Goal: Information Seeking & Learning: Stay updated

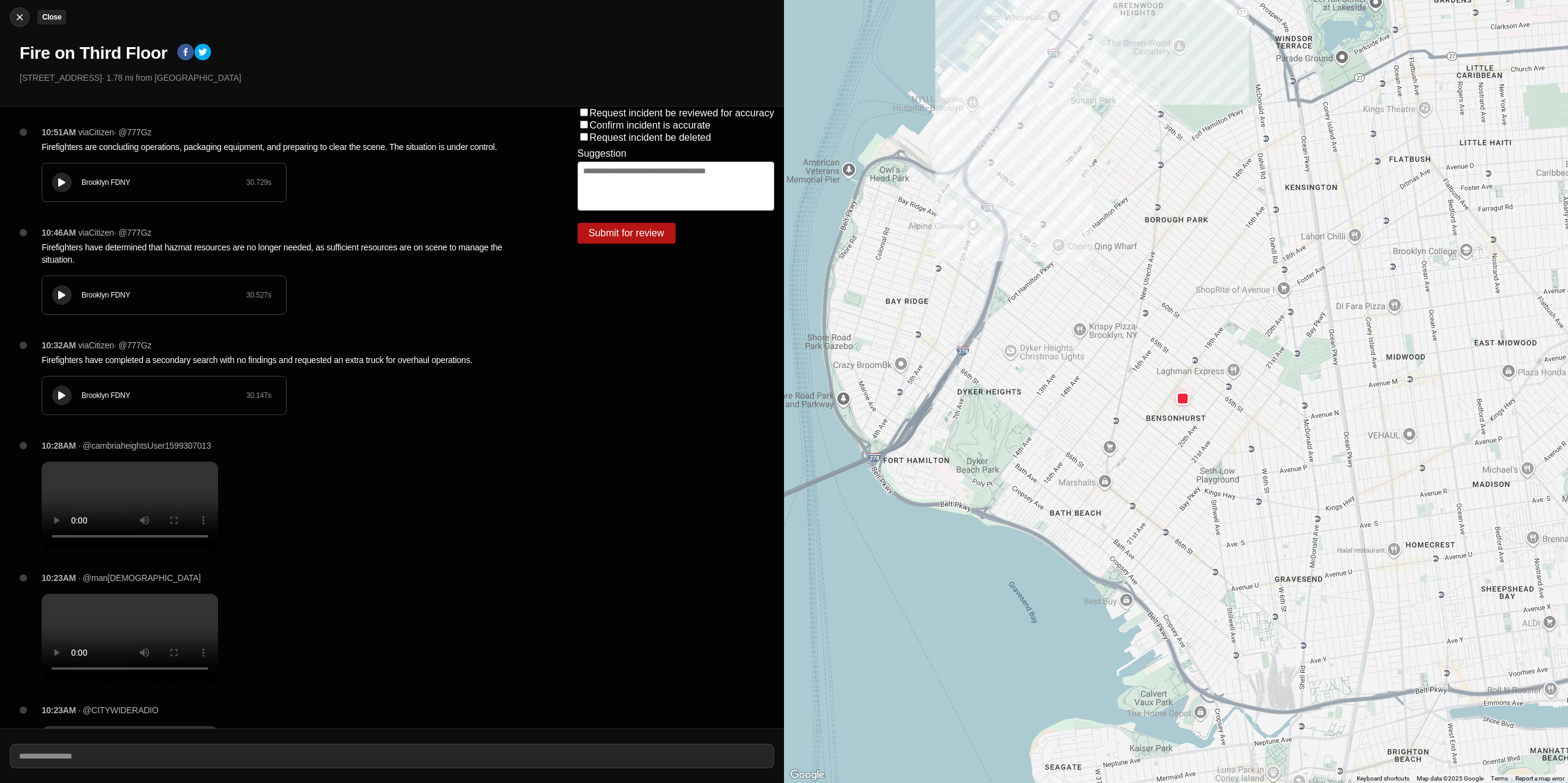
click at [16, 18] on img at bounding box center [20, 17] width 12 height 12
select select "*"
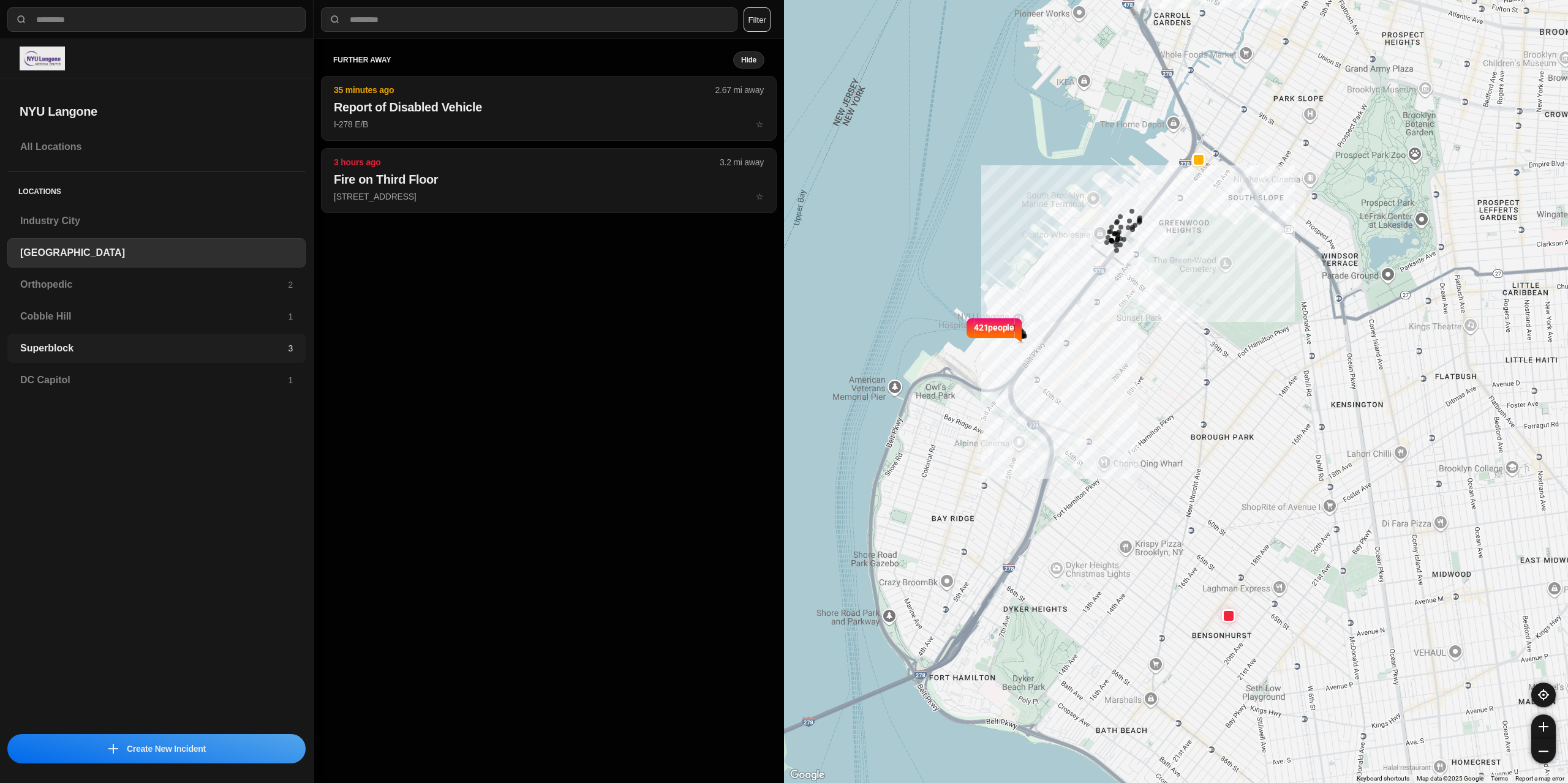
click at [109, 354] on h3 "Superblock" at bounding box center [154, 348] width 268 height 14
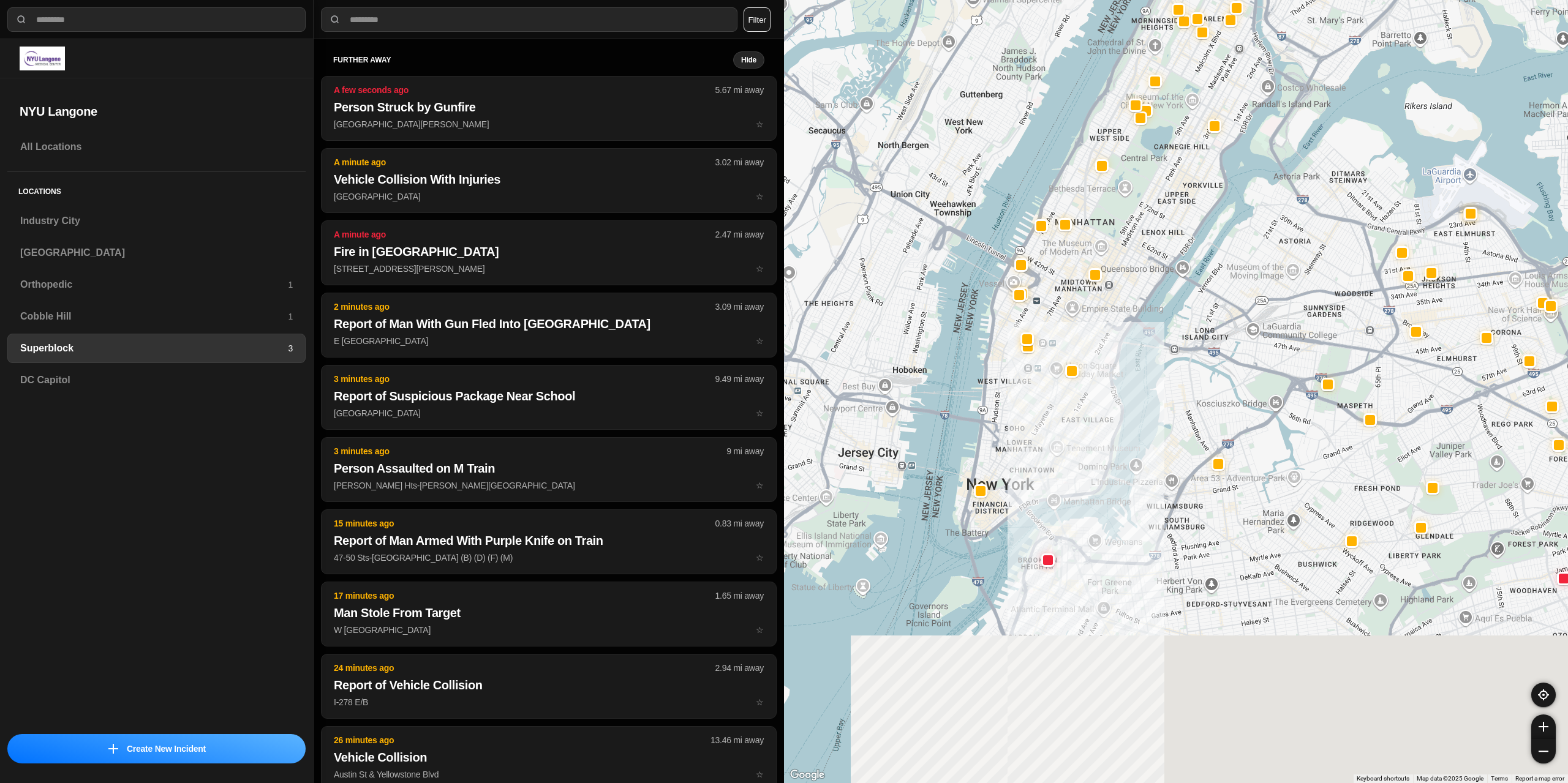
drag, startPoint x: 1155, startPoint y: 500, endPoint x: 1159, endPoint y: 470, distance: 30.3
click at [1159, 470] on div at bounding box center [1176, 392] width 784 height 783
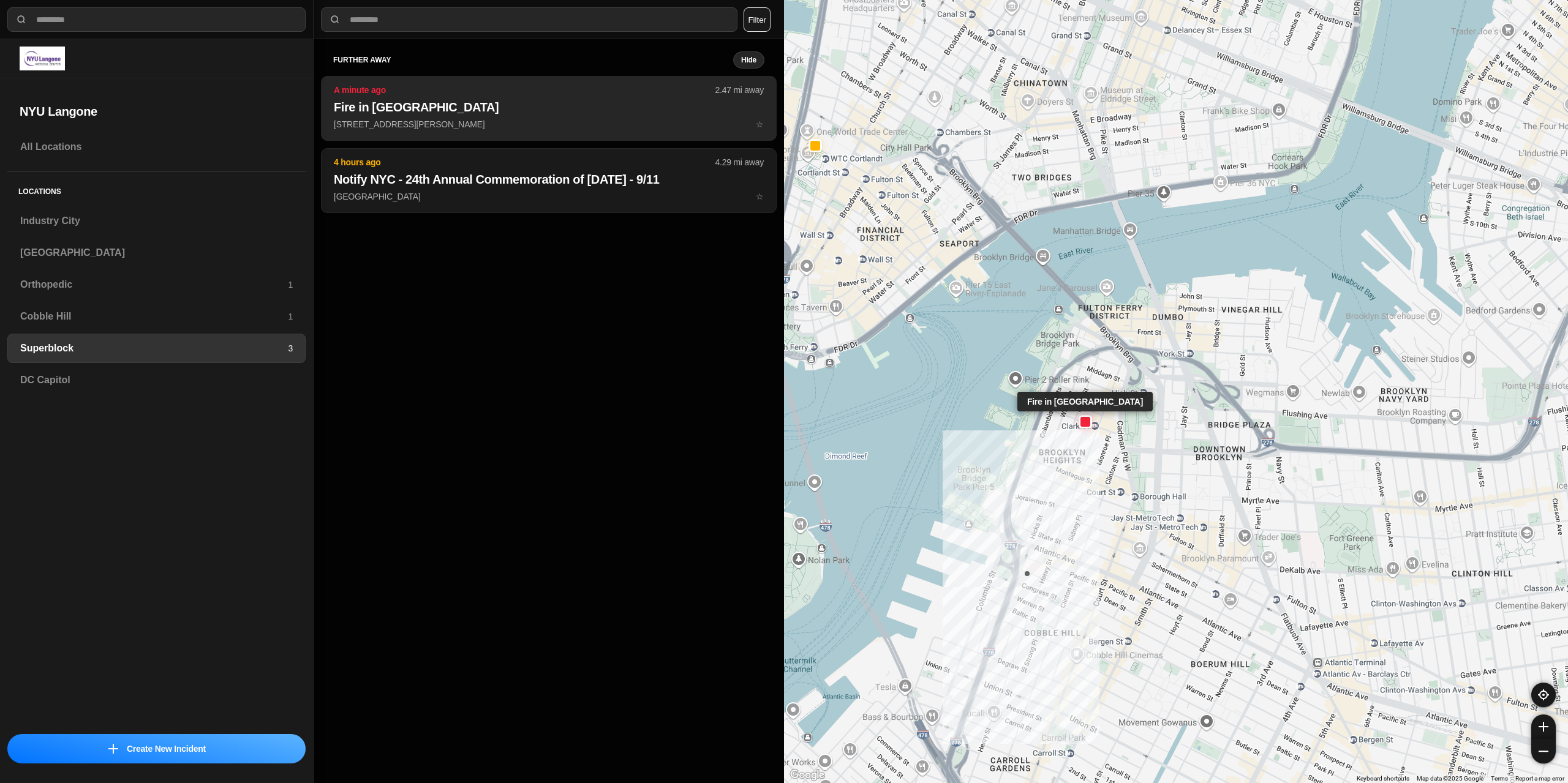
click at [516, 106] on h2 "Fire in [GEOGRAPHIC_DATA]" at bounding box center [549, 107] width 430 height 17
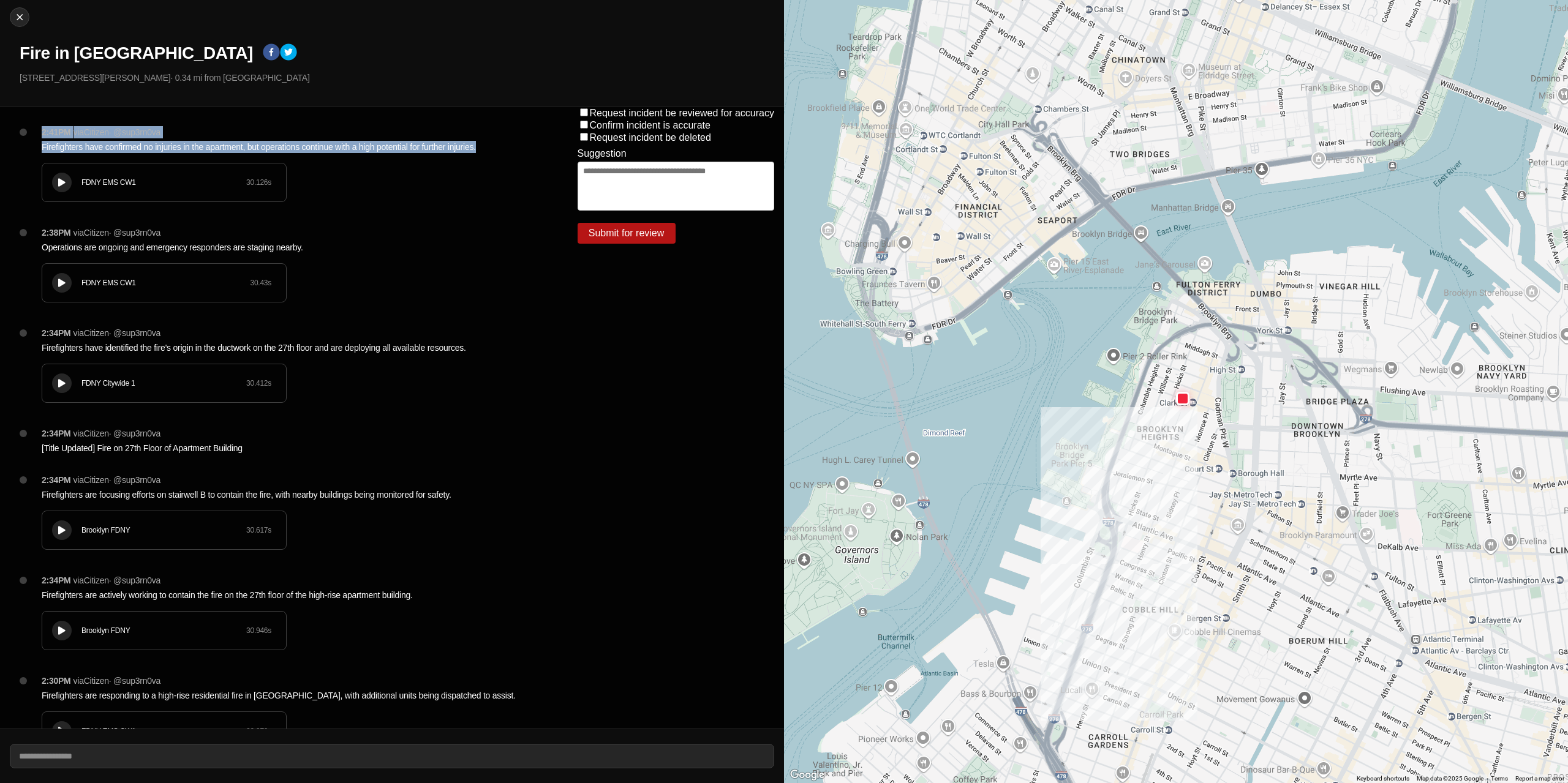
drag, startPoint x: 486, startPoint y: 145, endPoint x: 58, endPoint y: 132, distance: 428.2
click at [38, 130] on div "2:41PM via Citizen · @ sup3rn0va Firefighters have confirmed no injuries in the…" at bounding box center [290, 176] width 516 height 101
copy div "2:41PM via Citizen · @ sup3rn0va Firefighters have confirmed no injuries in the…"
click at [424, 84] on div "Close Fire in Apartment Building [STREET_ADDRESS][PERSON_NAME] · 0.34 mi from […" at bounding box center [392, 53] width 784 height 106
click at [20, 14] on img at bounding box center [20, 17] width 12 height 12
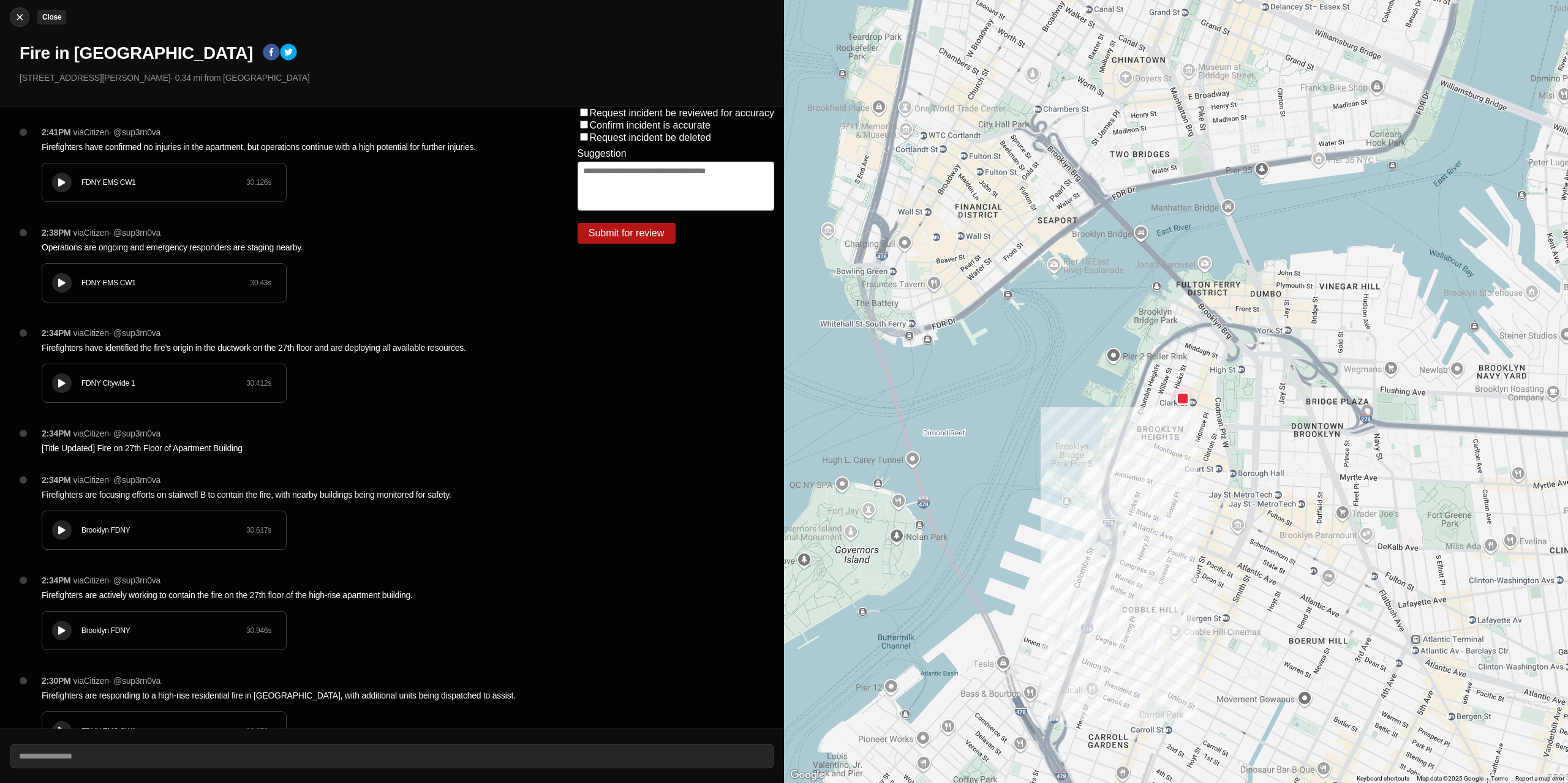
select select "*"
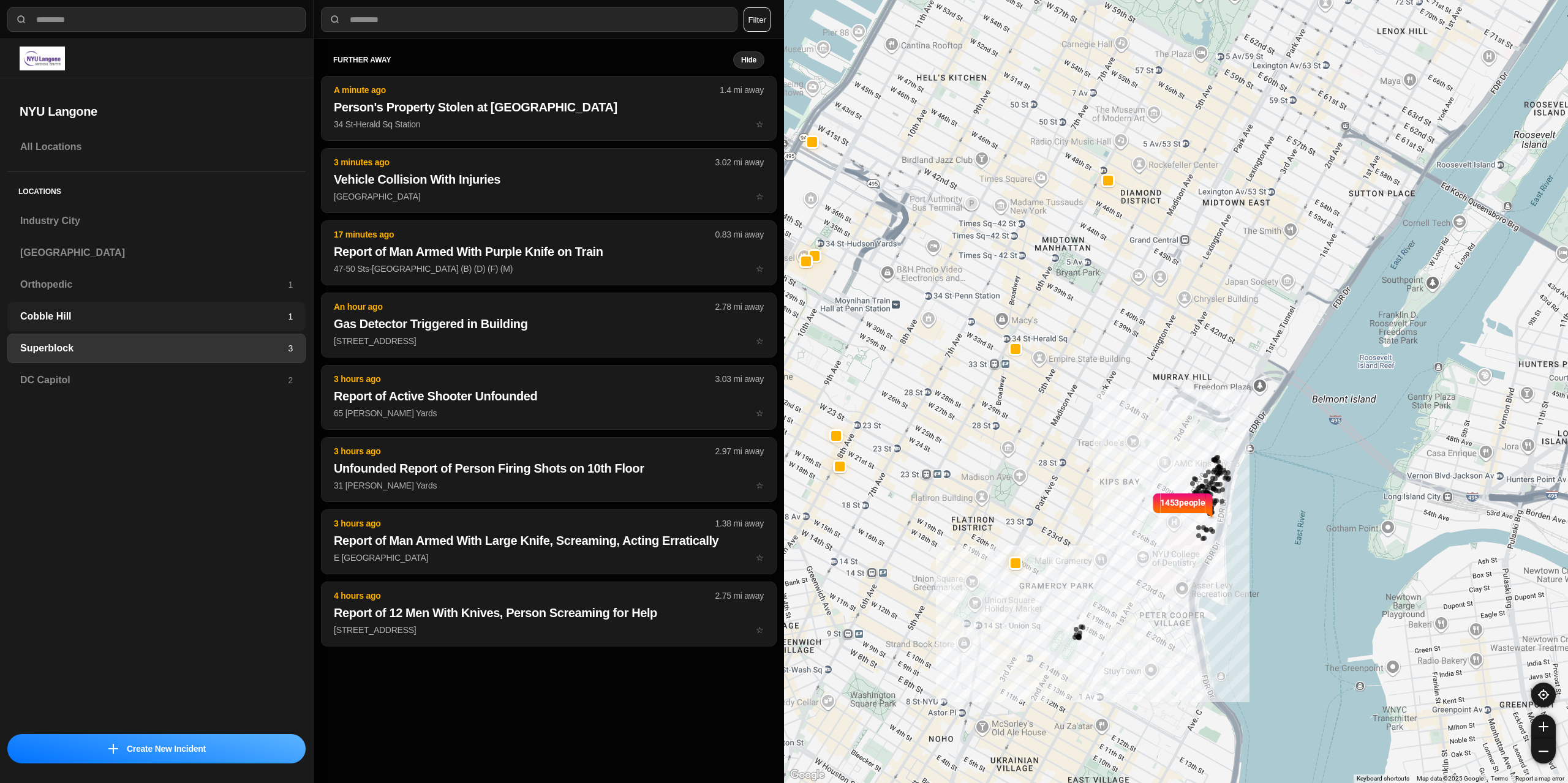
click at [65, 323] on h3 "Cobble Hill" at bounding box center [154, 316] width 268 height 14
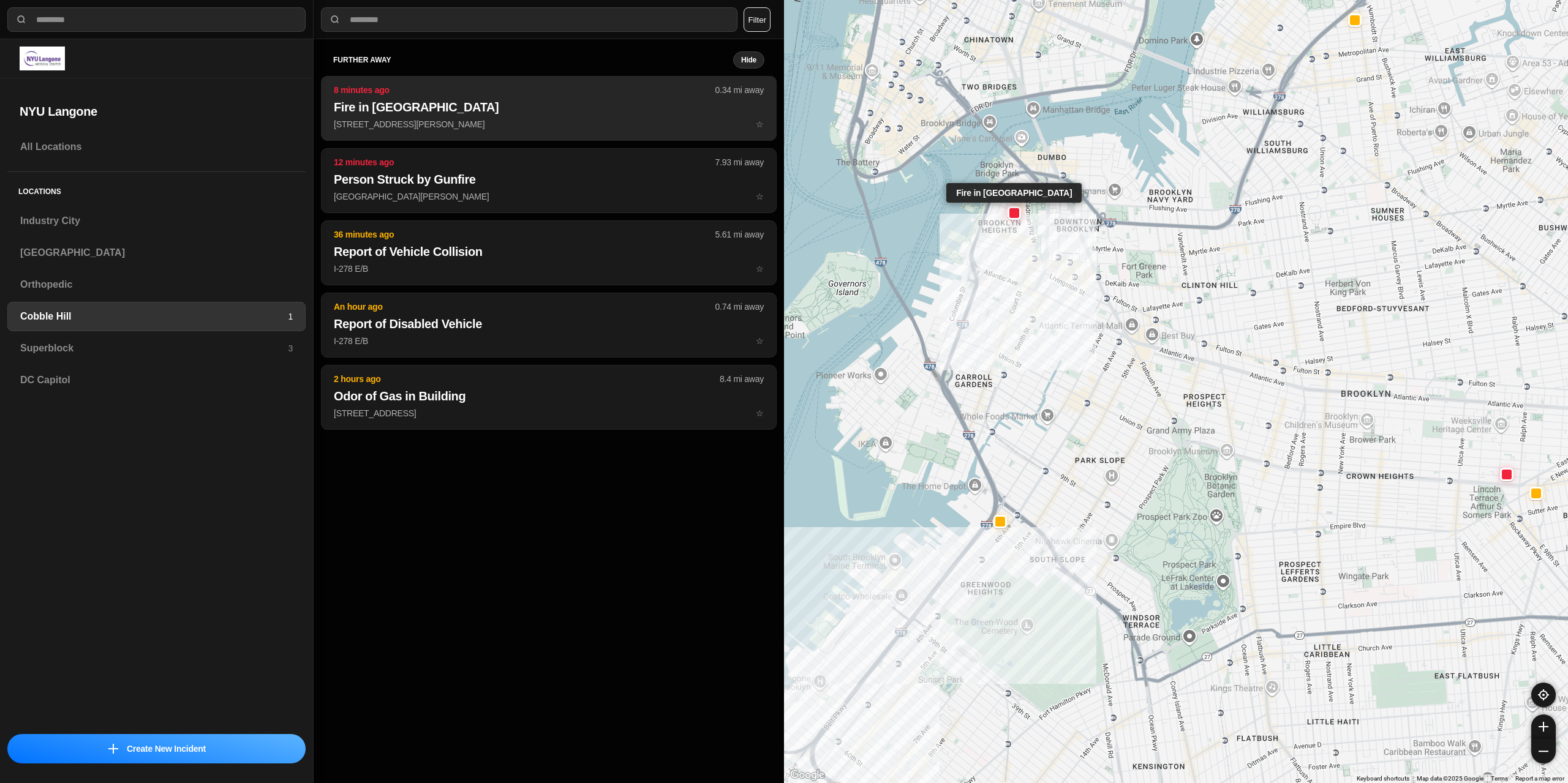
click at [483, 117] on button "8 minutes ago 0.34 mi away Fire in Apartment Building [STREET_ADDRESS][GEOGRAPH…" at bounding box center [549, 109] width 456 height 65
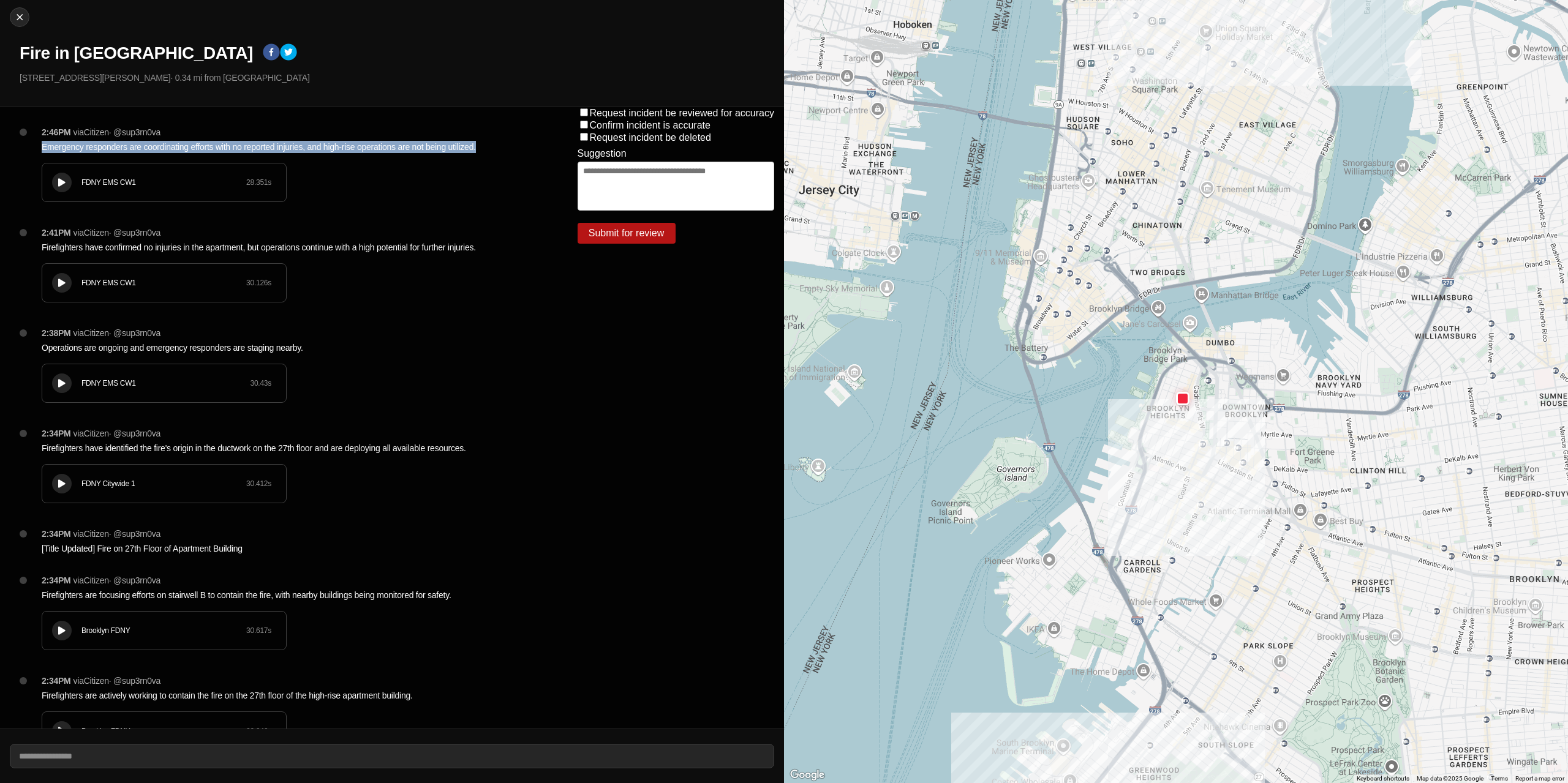
drag, startPoint x: 480, startPoint y: 145, endPoint x: 41, endPoint y: 146, distance: 439.0
click at [41, 146] on div "2:46PM via Citizen · @ sup3rn0va Emergency responders are coordinating efforts …" at bounding box center [290, 176] width 516 height 101
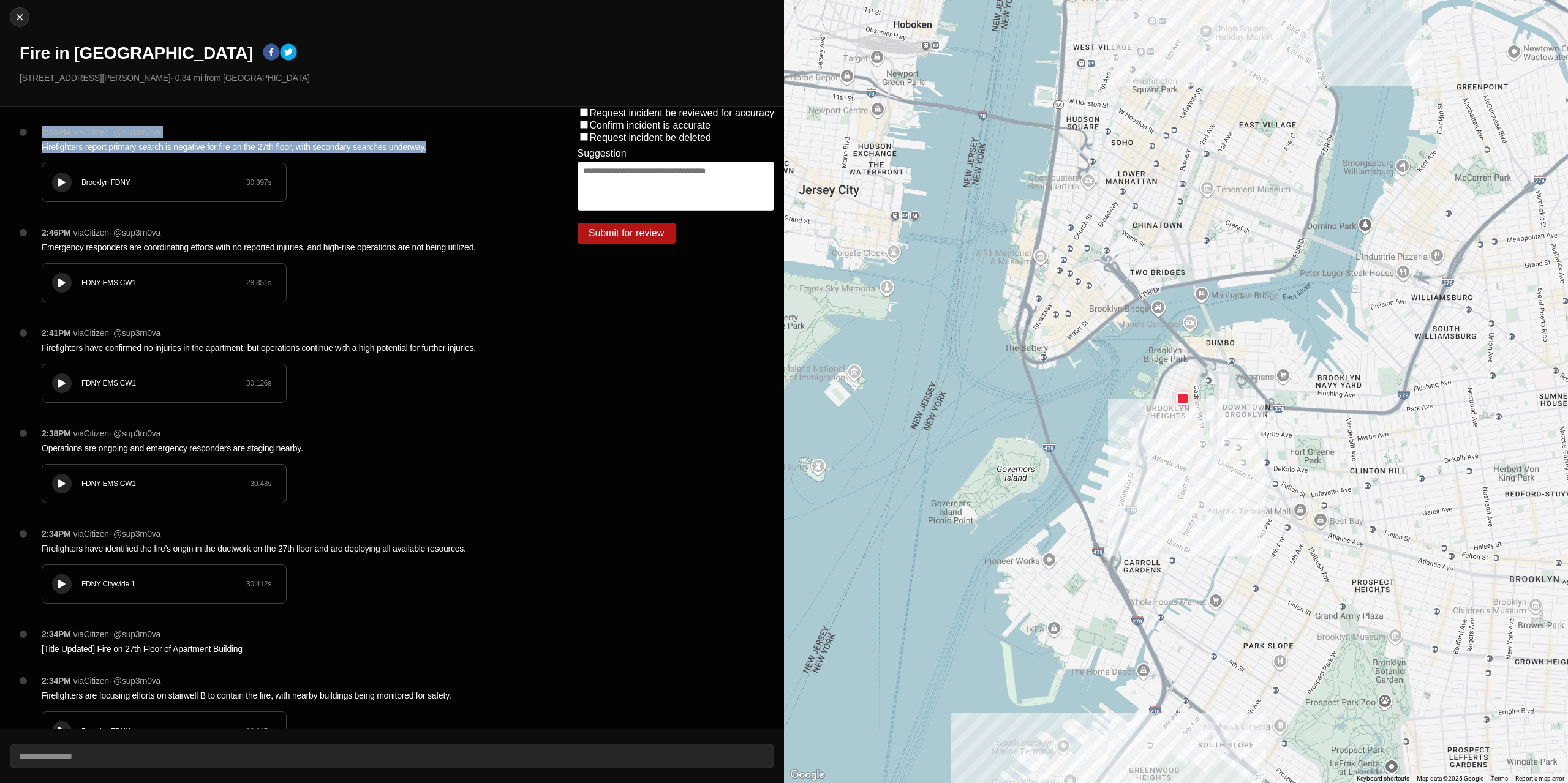
drag, startPoint x: 428, startPoint y: 144, endPoint x: 75, endPoint y: 145, distance: 353.0
click at [34, 137] on div "2:56PM via Citizen · @ sup3rn0va Firefighters report primary search is negative…" at bounding box center [290, 176] width 516 height 101
copy div "2:56PM via Citizen · @ sup3rn0va Firefighters report primary search is negative…"
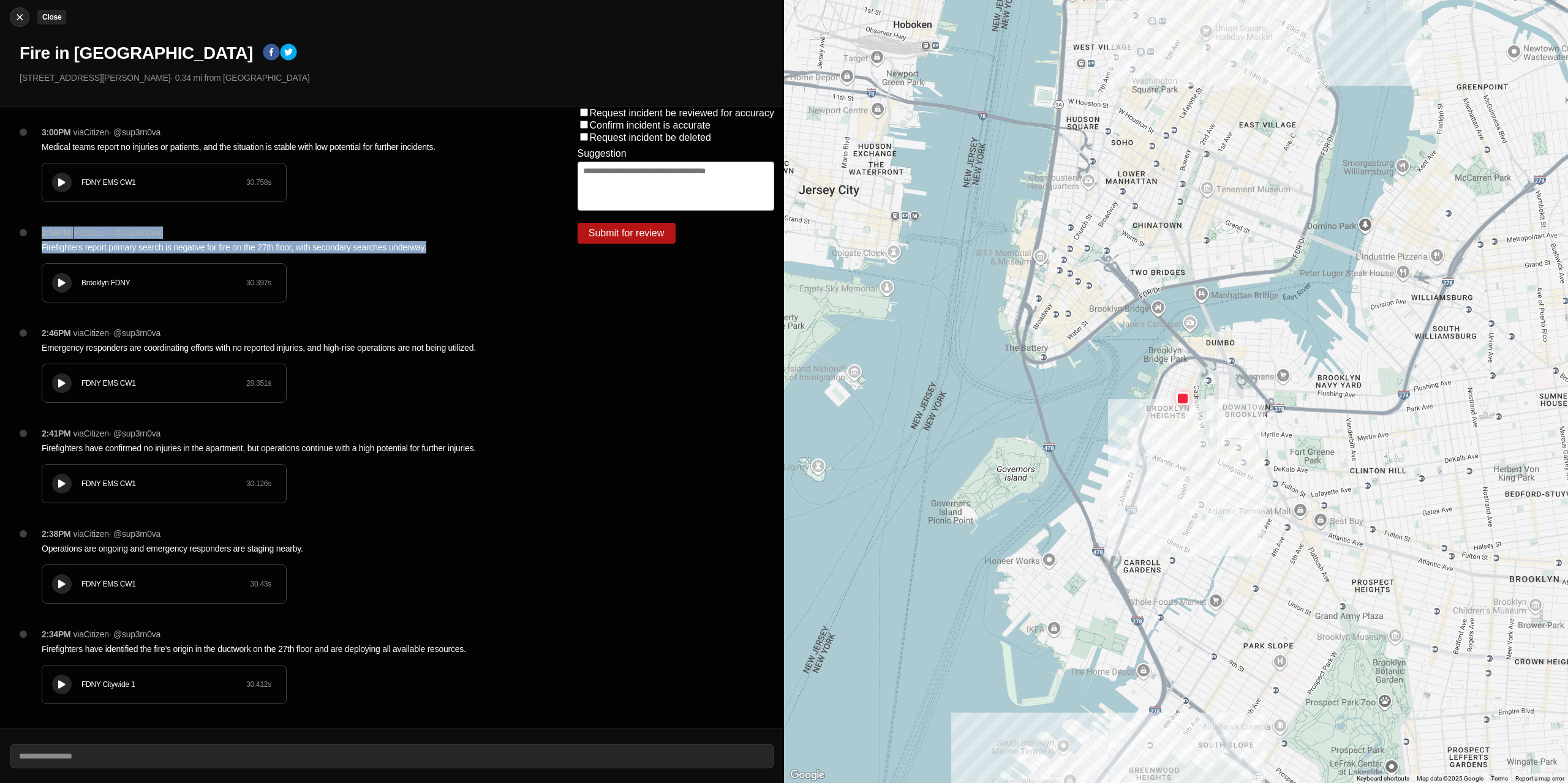
click at [22, 20] on img at bounding box center [20, 17] width 12 height 12
select select "*"
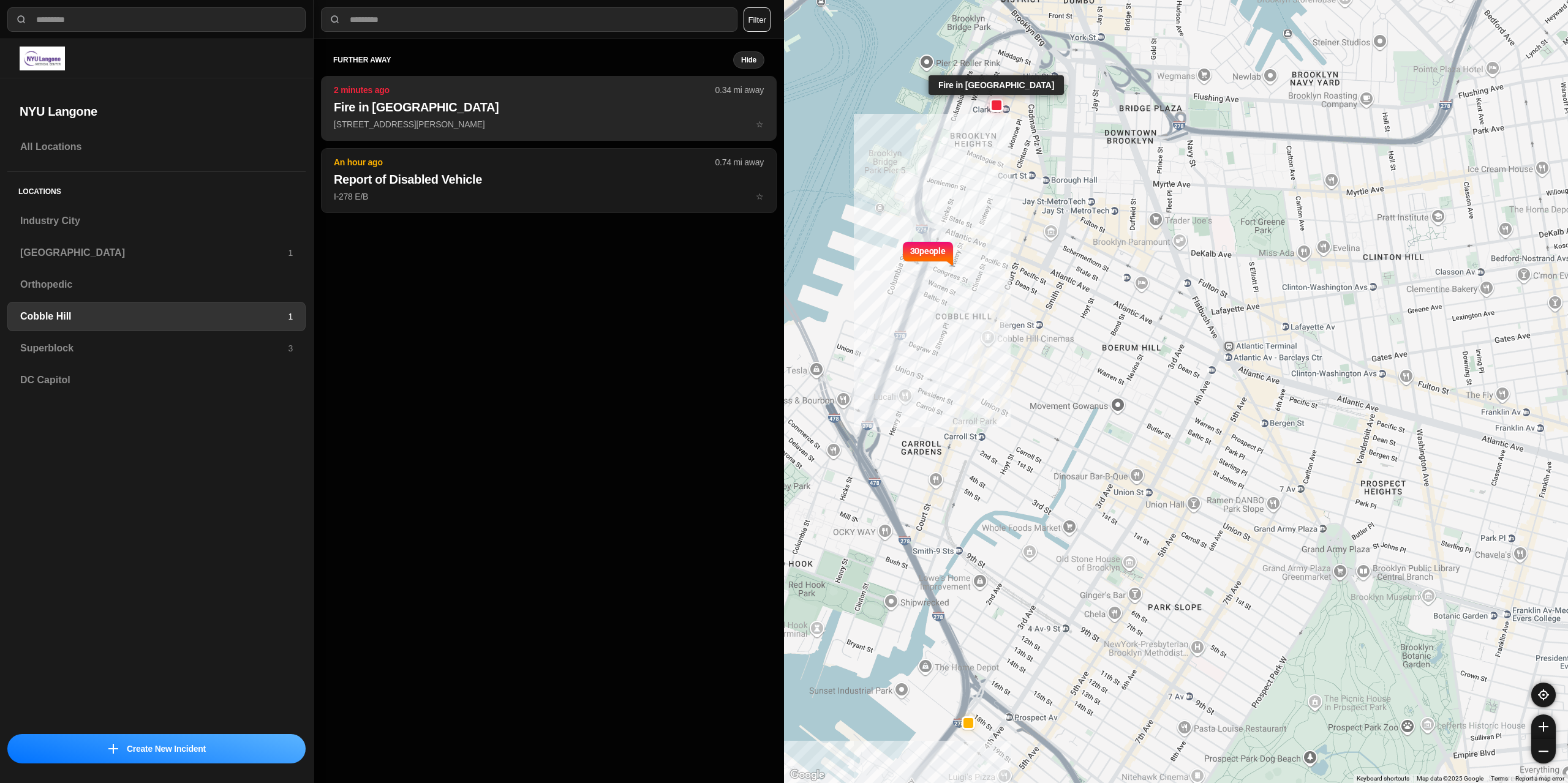
click at [492, 117] on button "2 minutes ago 0.34 mi away Fire in Apartment Building [STREET_ADDRESS][GEOGRAPH…" at bounding box center [549, 109] width 456 height 65
